Goal: Task Accomplishment & Management: Use online tool/utility

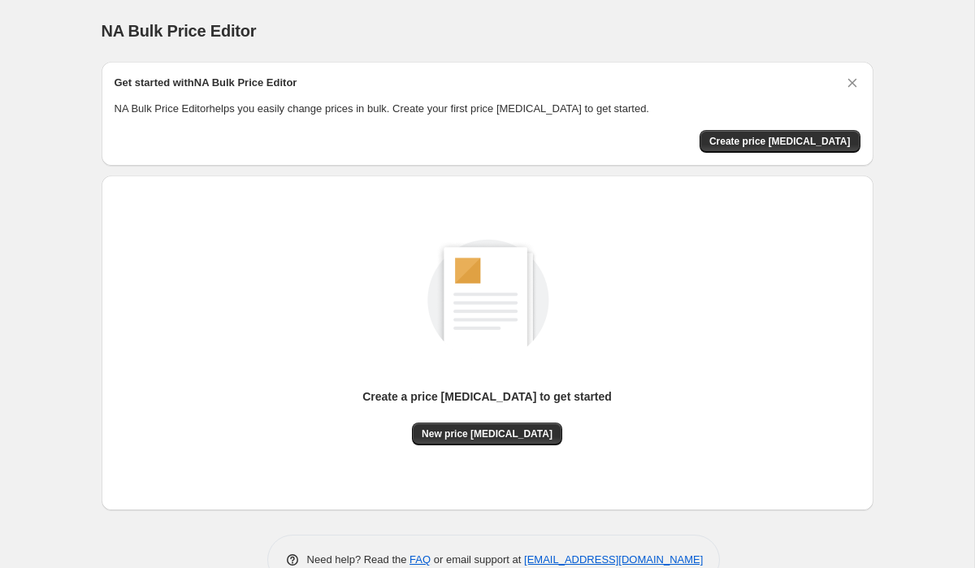
click at [480, 445] on div "Create a price change job to get started New price change job" at bounding box center [488, 342] width 746 height 309
click at [485, 438] on span "New price [MEDICAL_DATA]" at bounding box center [487, 433] width 131 height 13
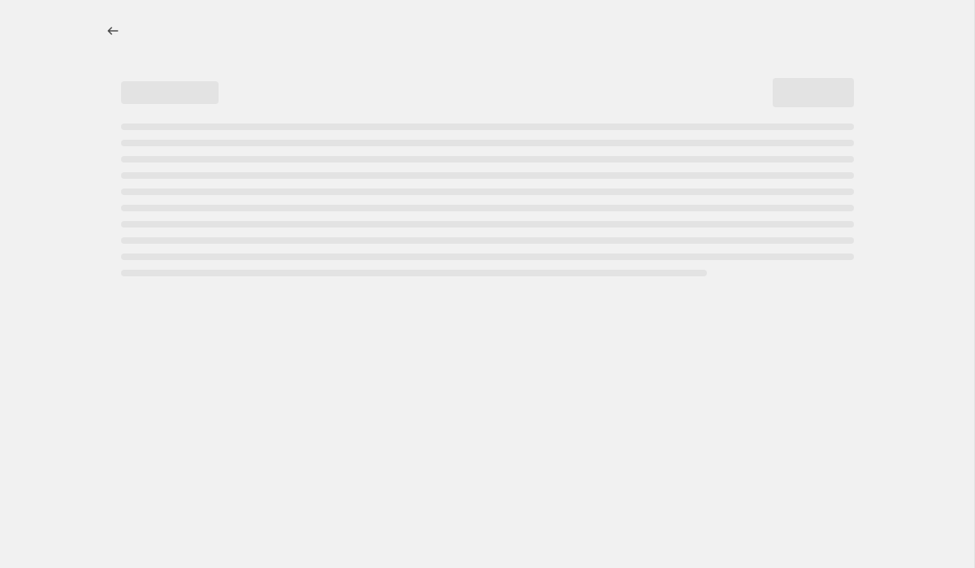
select select "percentage"
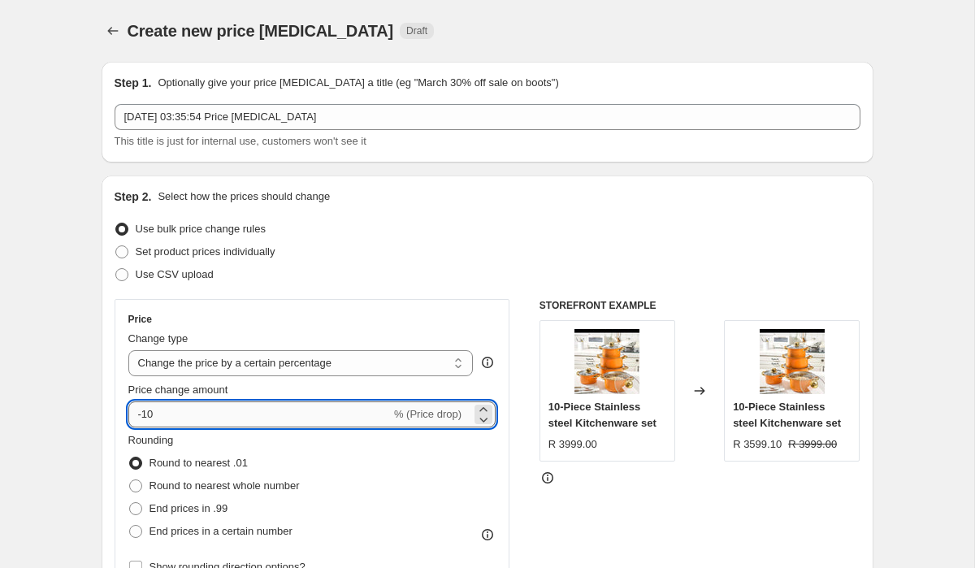
click at [362, 421] on input "-10" at bounding box center [259, 414] width 262 height 26
type input "-1"
type input "-50"
click at [295, 370] on select "Change the price to a certain amount Change the price by a certain amount Chang…" at bounding box center [300, 363] width 345 height 26
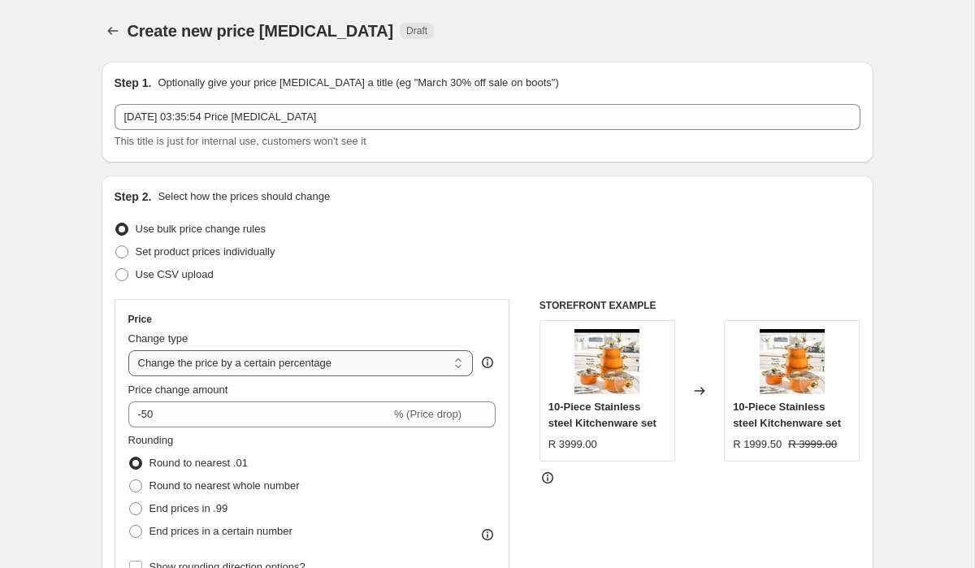
click at [128, 350] on select "Change the price to a certain amount Change the price by a certain amount Chang…" at bounding box center [300, 363] width 345 height 26
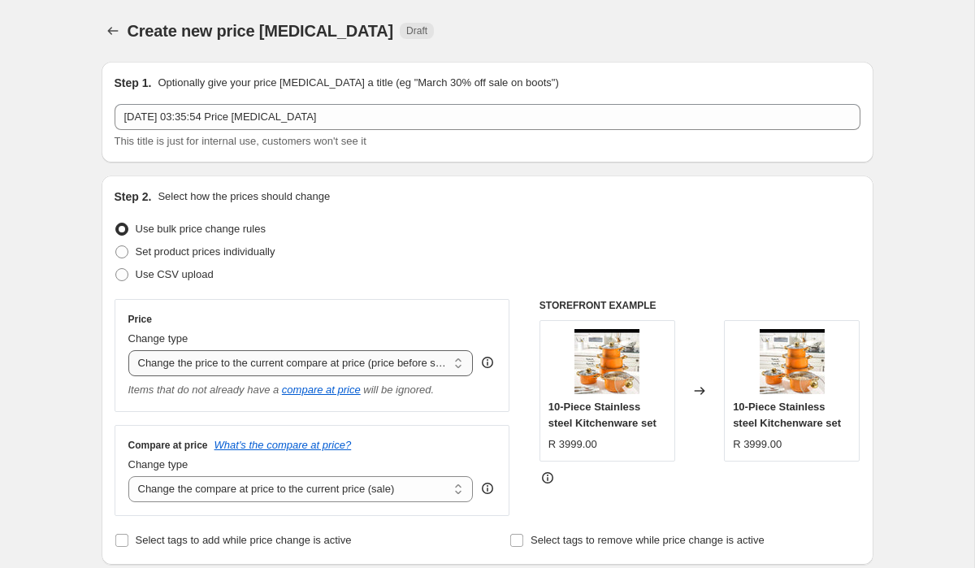
click at [313, 364] on select "Change the price to a certain amount Change the price by a certain amount Chang…" at bounding box center [300, 363] width 345 height 26
select select "percentage"
click at [128, 350] on select "Change the price to a certain amount Change the price by a certain amount Chang…" at bounding box center [300, 363] width 345 height 26
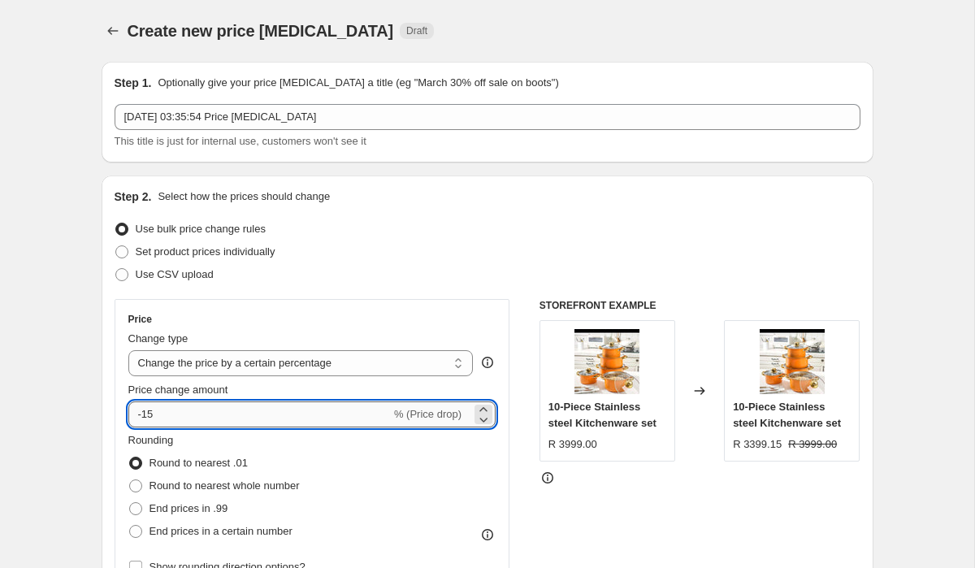
click at [258, 420] on input "-15" at bounding box center [259, 414] width 262 height 26
type input "-1"
type input "-5"
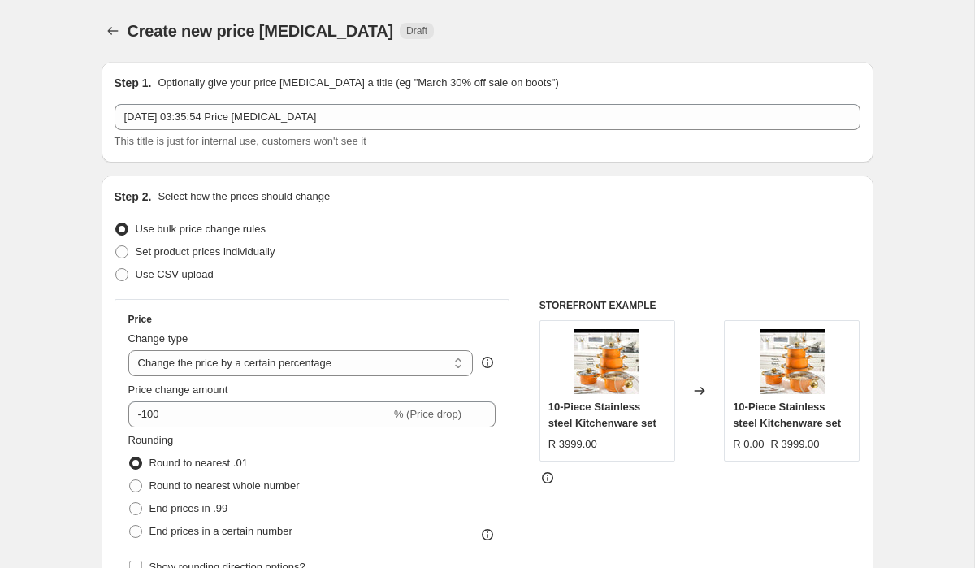
click at [483, 267] on div "Use CSV upload" at bounding box center [488, 274] width 746 height 23
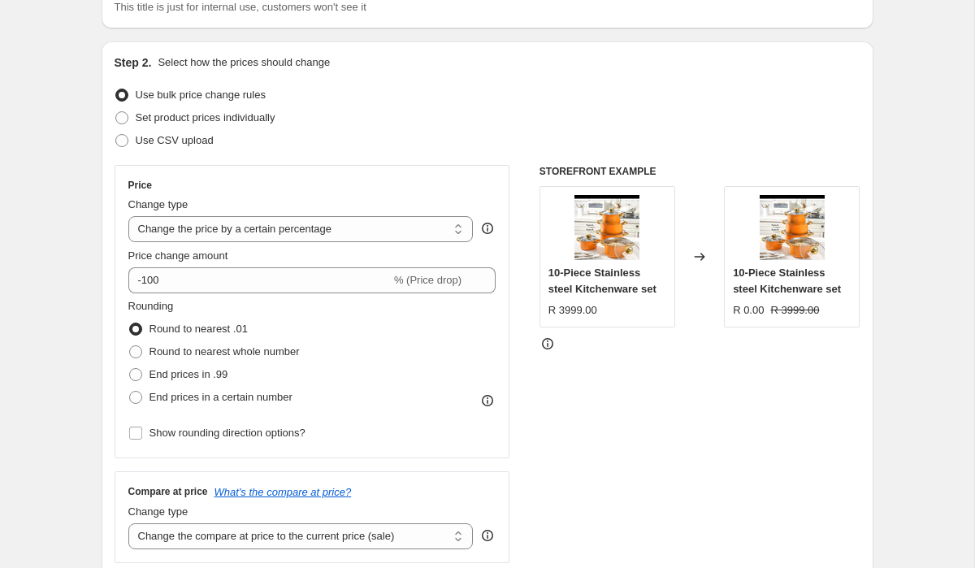
scroll to position [149, 0]
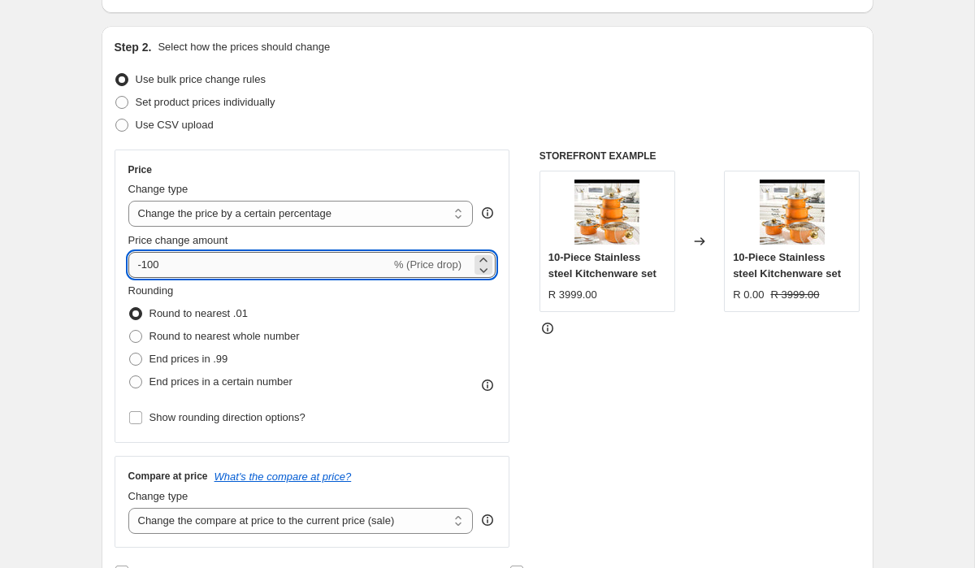
drag, startPoint x: 210, startPoint y: 265, endPoint x: 144, endPoint y: 270, distance: 66.0
click at [144, 270] on input "-100" at bounding box center [259, 265] width 262 height 26
type input "-50"
click at [372, 99] on div "Set product prices individually" at bounding box center [488, 102] width 746 height 23
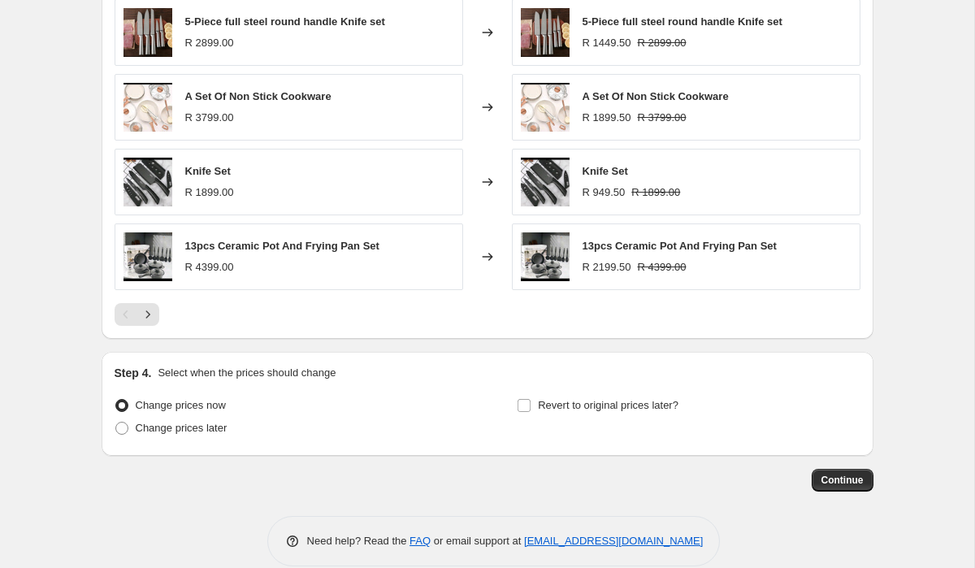
scroll to position [1056, 0]
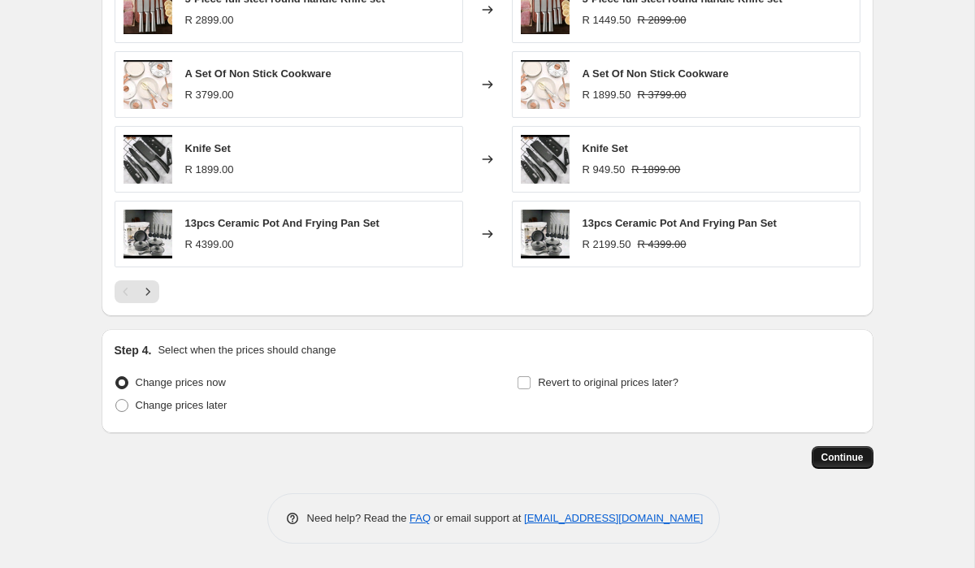
click at [843, 461] on span "Continue" at bounding box center [842, 457] width 42 height 13
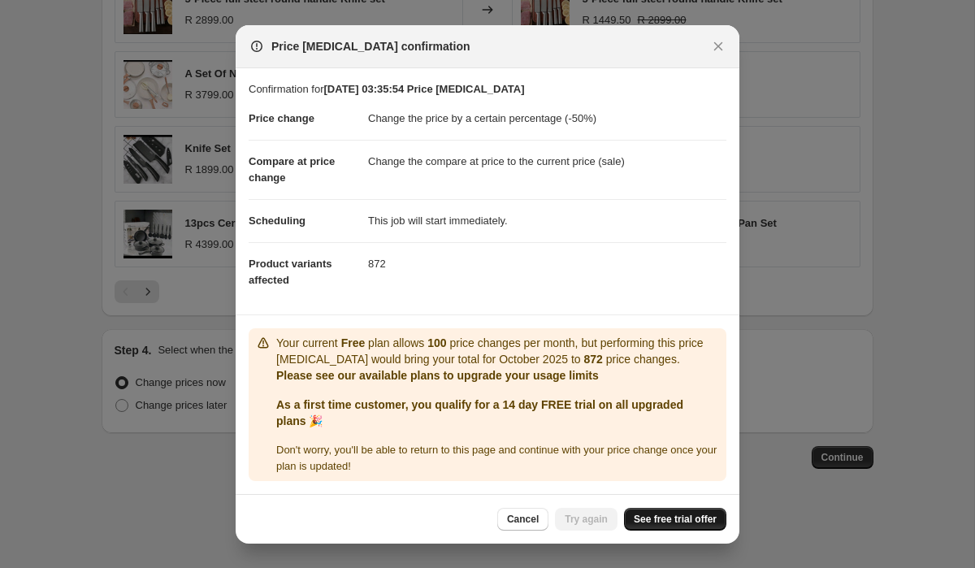
click at [645, 523] on span "See free trial offer" at bounding box center [675, 519] width 83 height 13
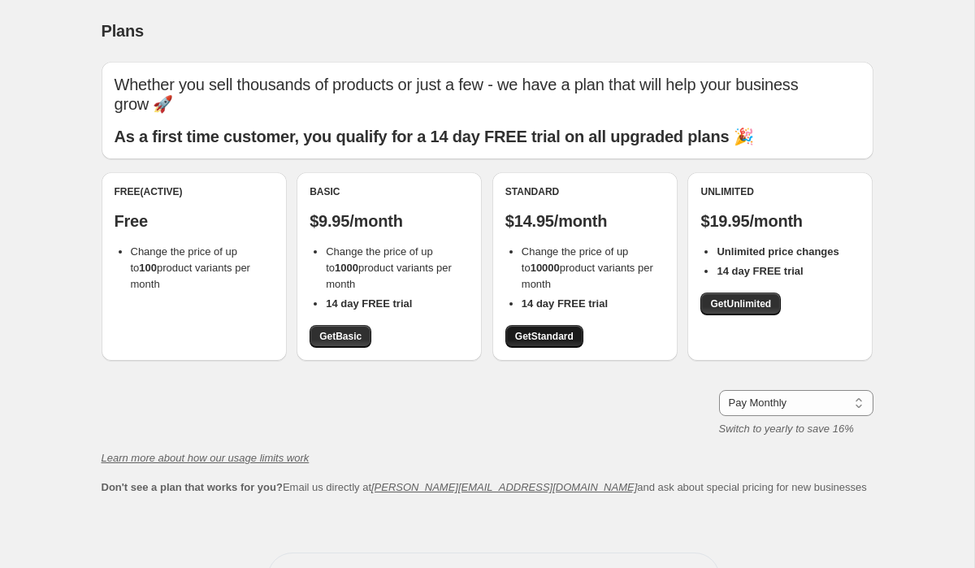
click at [570, 330] on span "Get Standard" at bounding box center [544, 336] width 58 height 13
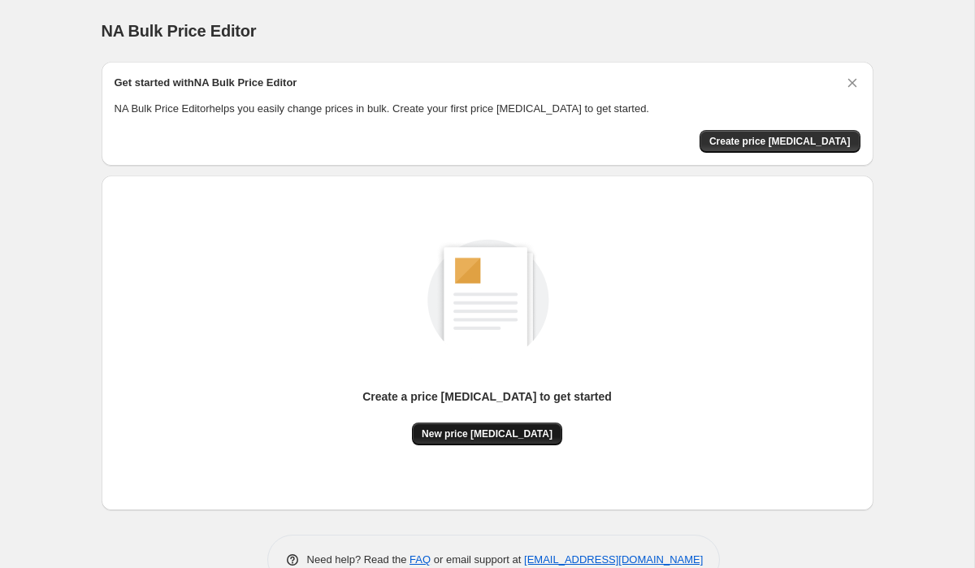
click at [504, 433] on span "New price [MEDICAL_DATA]" at bounding box center [487, 433] width 131 height 13
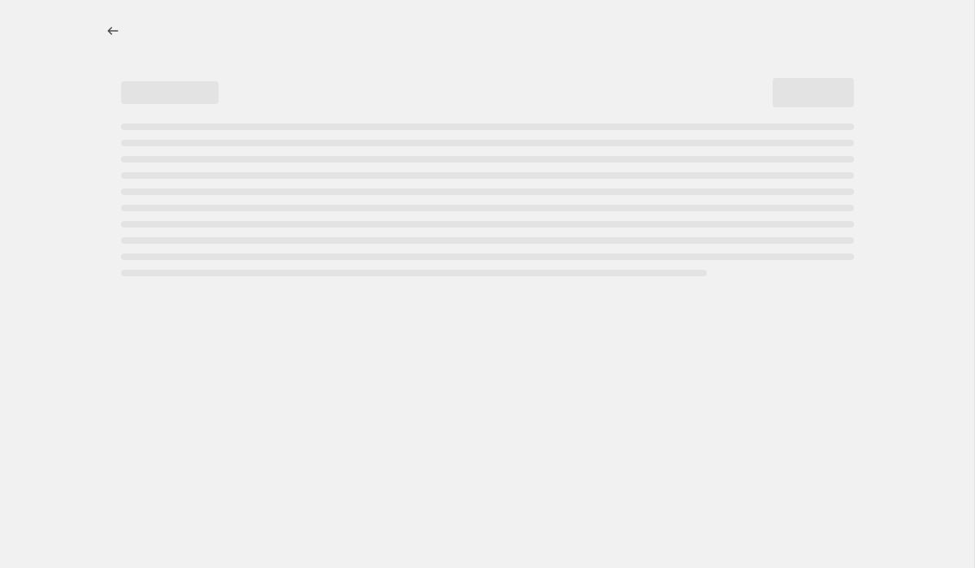
select select "percentage"
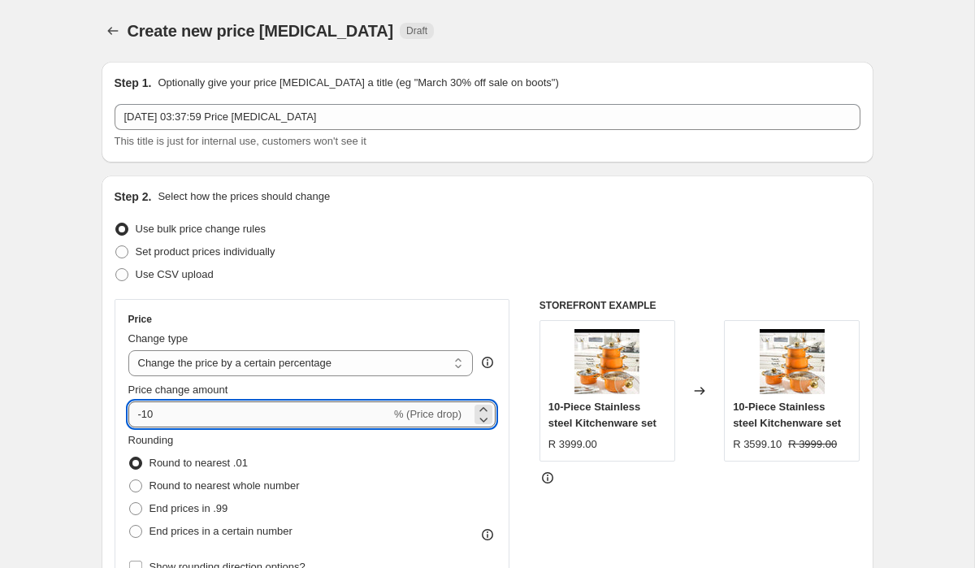
click at [356, 421] on input "-10" at bounding box center [259, 414] width 262 height 26
type input "-1"
type input "-50"
click at [431, 301] on div "Price Change type Change the price to a certain amount Change the price by a ce…" at bounding box center [313, 445] width 396 height 293
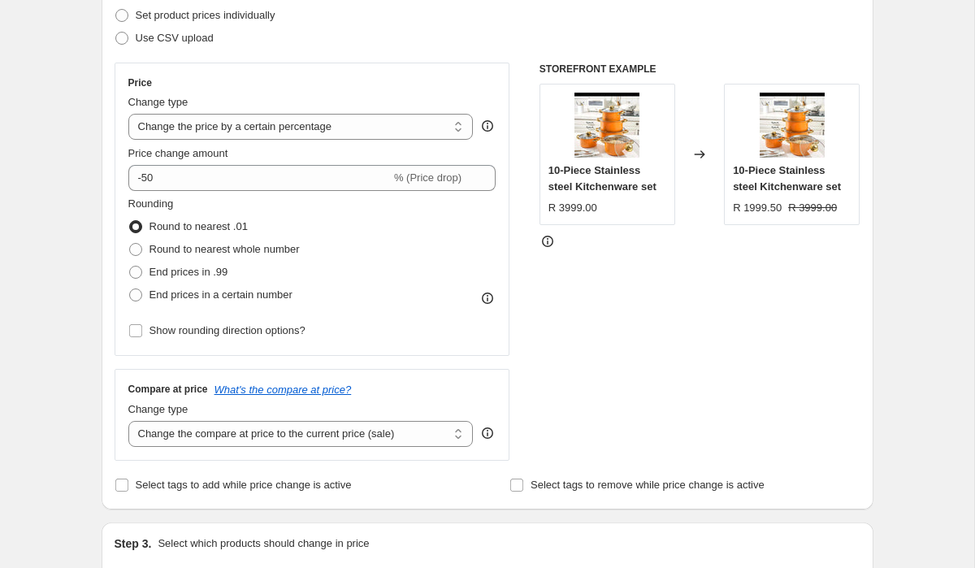
scroll to position [1056, 0]
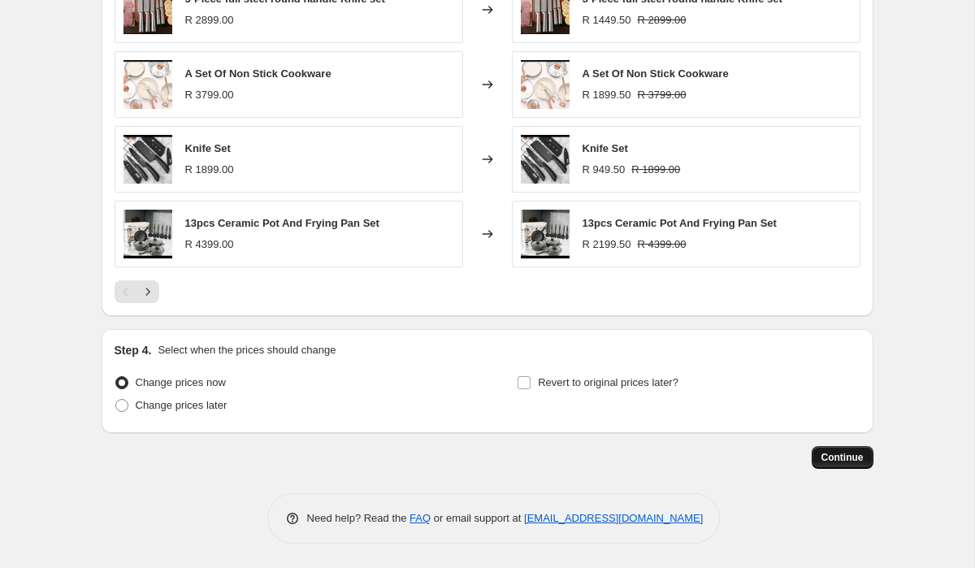
click at [851, 456] on span "Continue" at bounding box center [842, 457] width 42 height 13
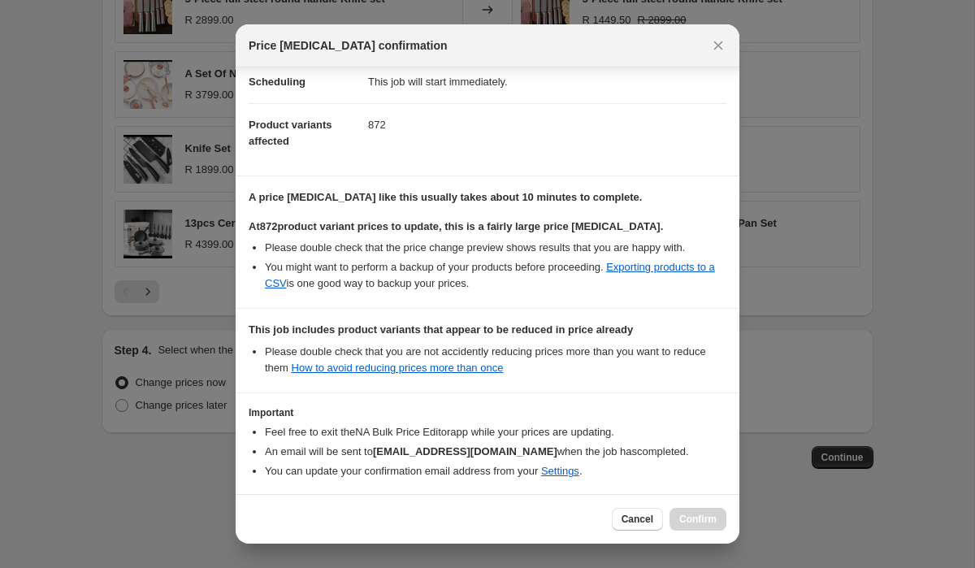
scroll to position [206, 0]
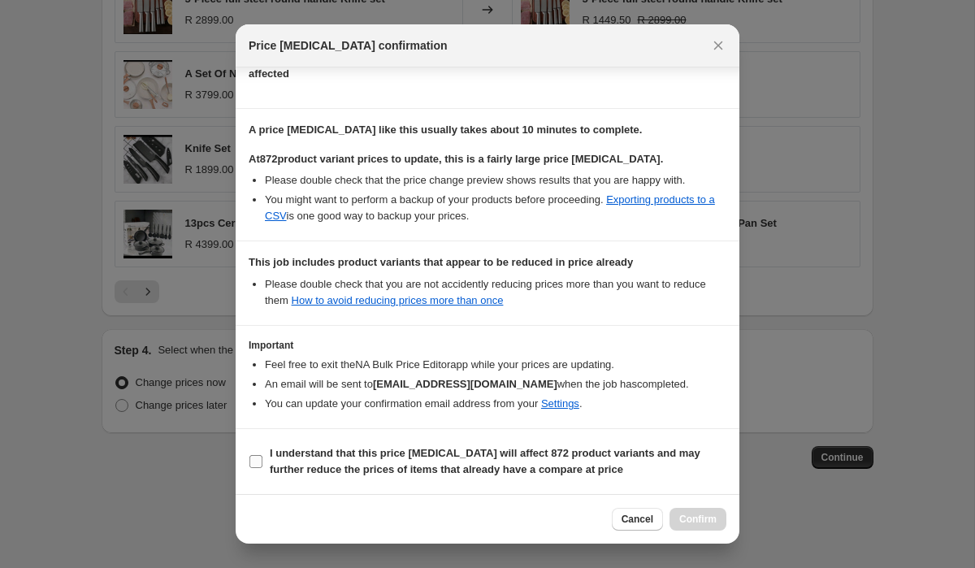
click at [257, 463] on input "I understand that this price change job will affect 872 product variants and ma…" at bounding box center [255, 461] width 13 height 13
checkbox input "true"
click at [695, 518] on span "Confirm" at bounding box center [697, 519] width 37 height 13
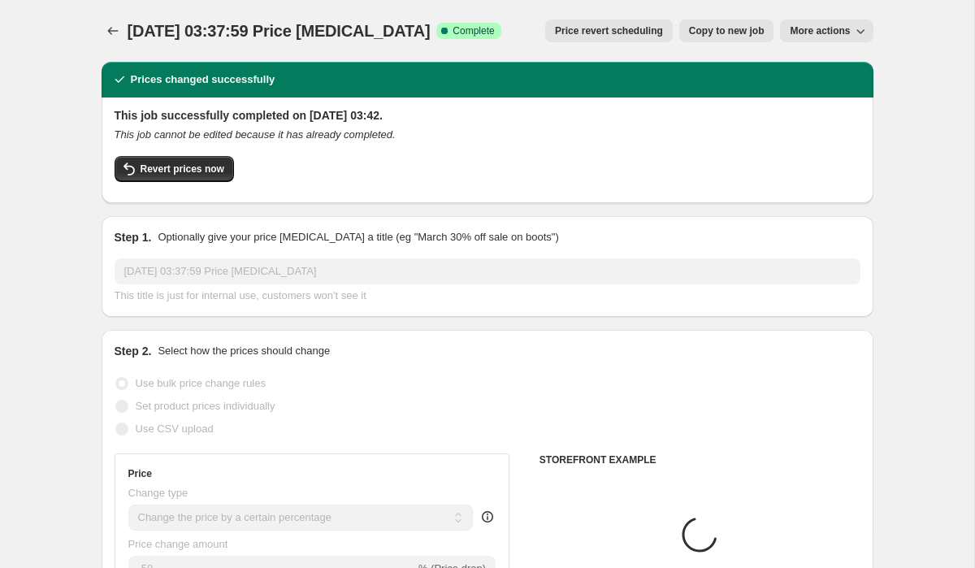
select select "percentage"
